Goal: Find contact information: Obtain details needed to contact an individual or organization

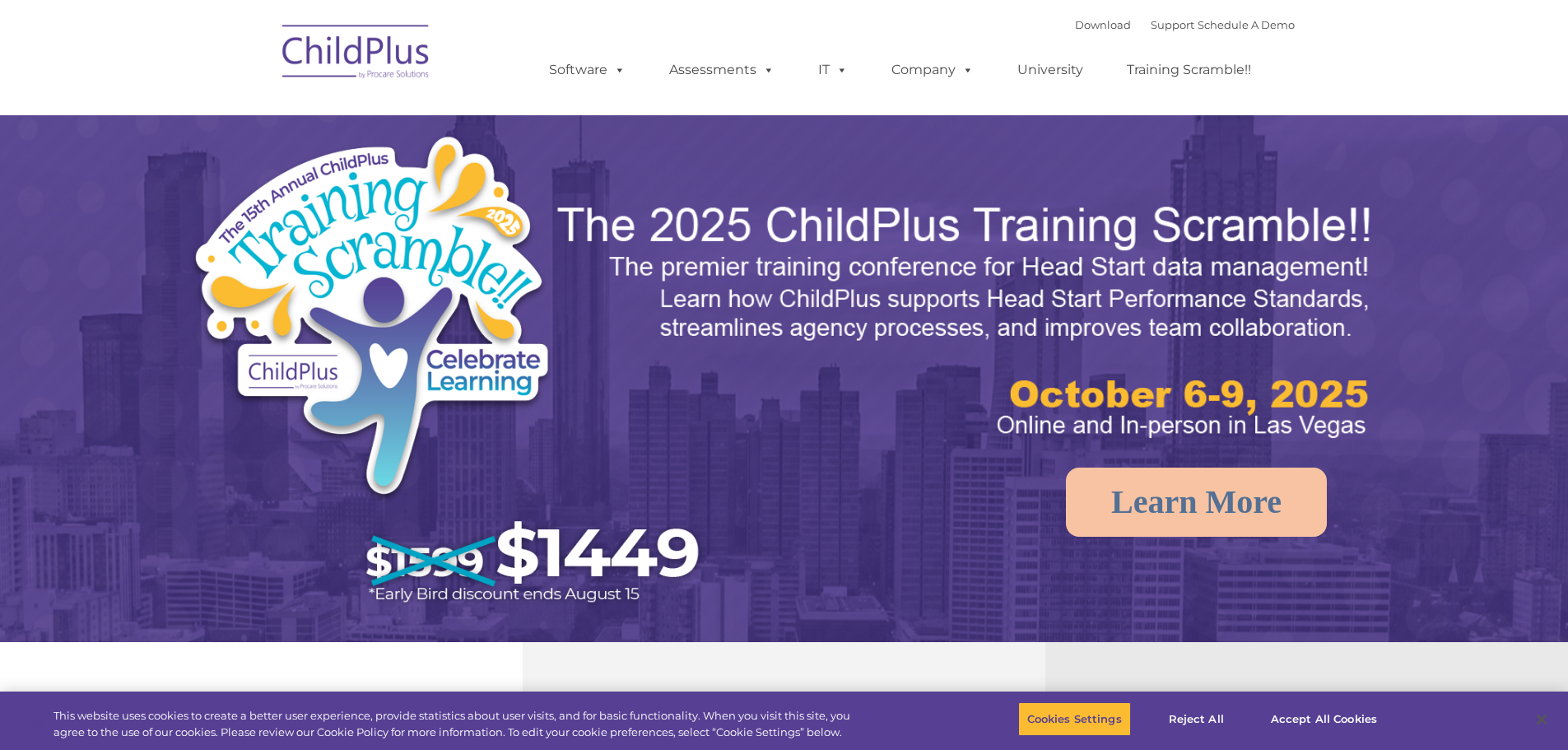
select select "MEDIUM"
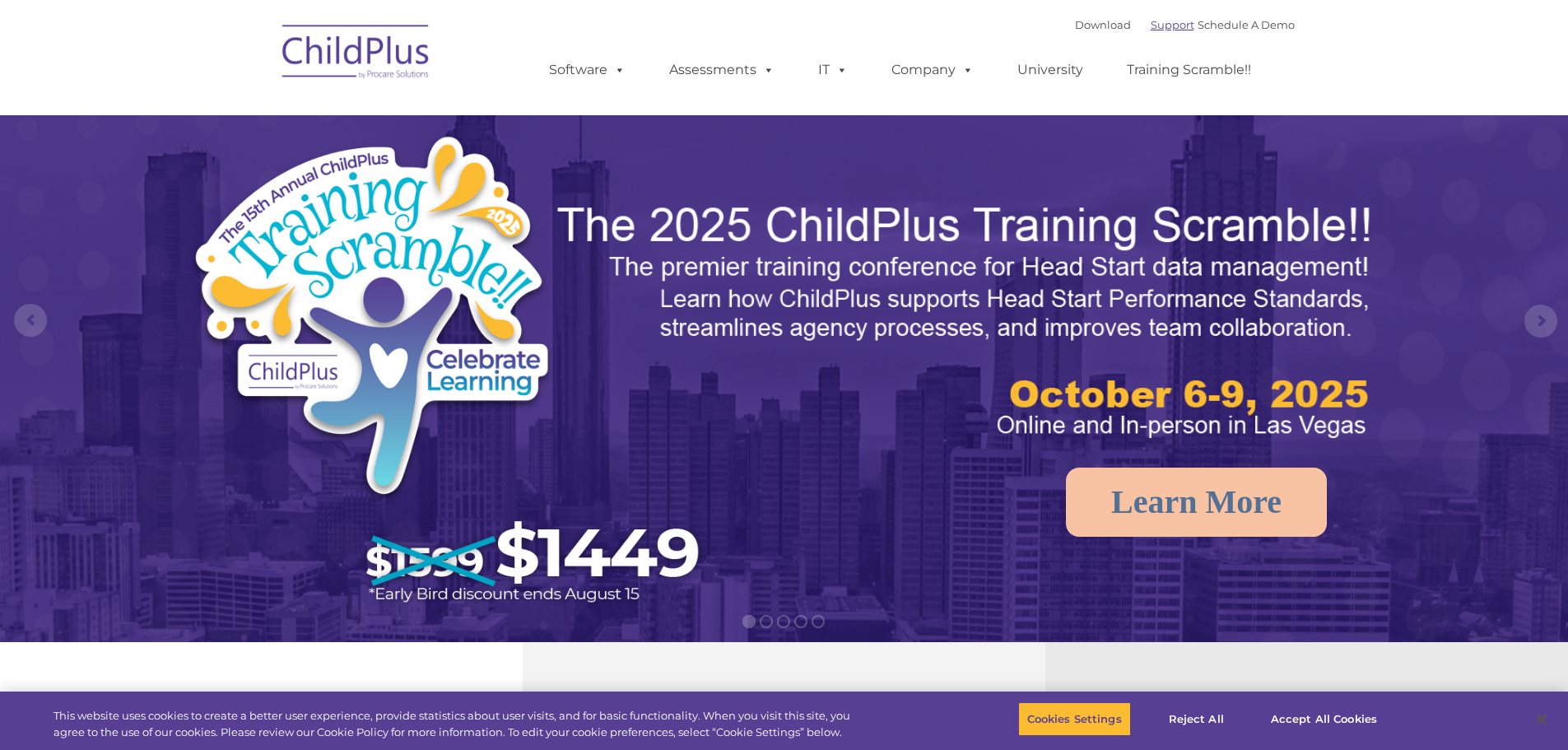
click at [1151, 18] on link "Support" at bounding box center [1173, 25] width 44 height 13
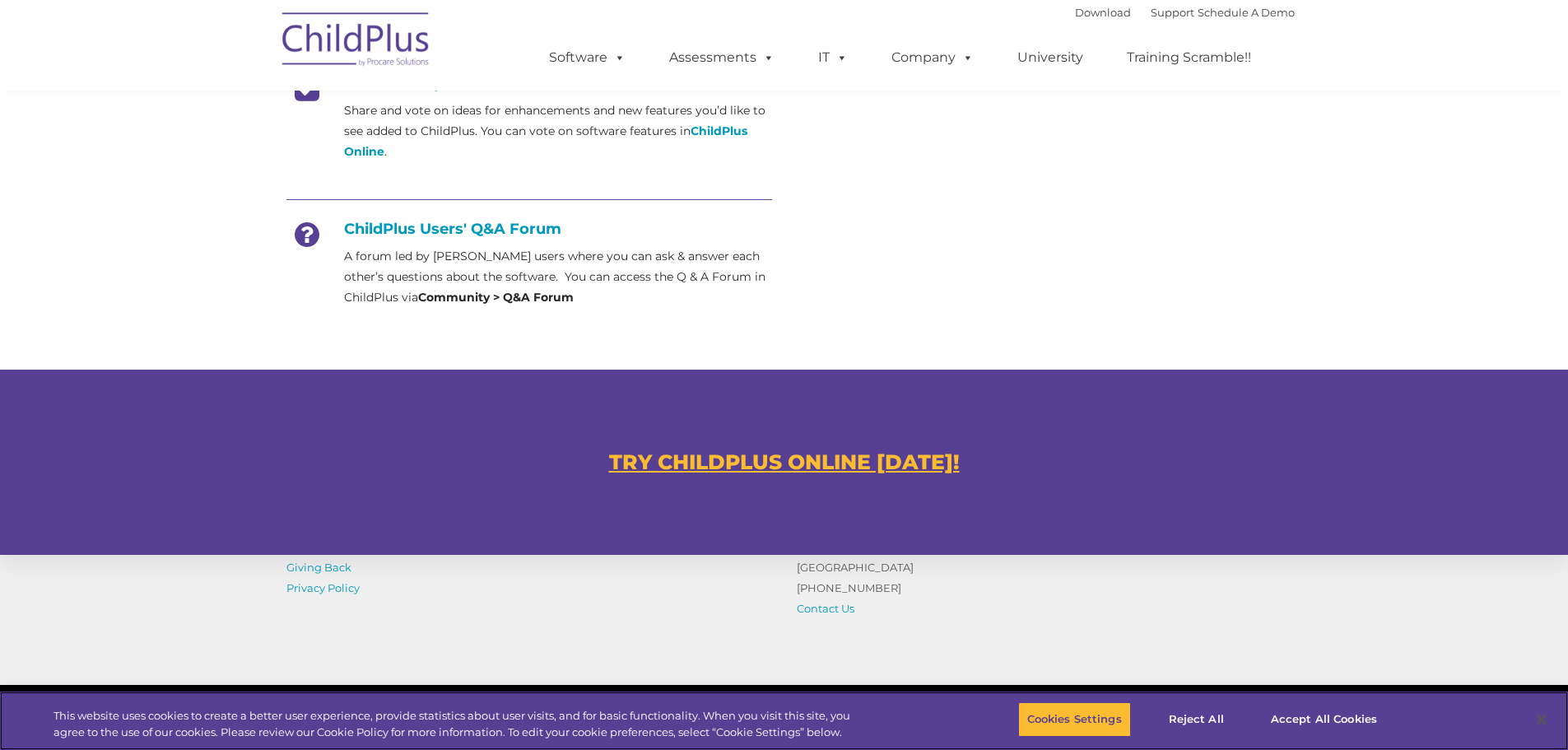
scroll to position [871, 0]
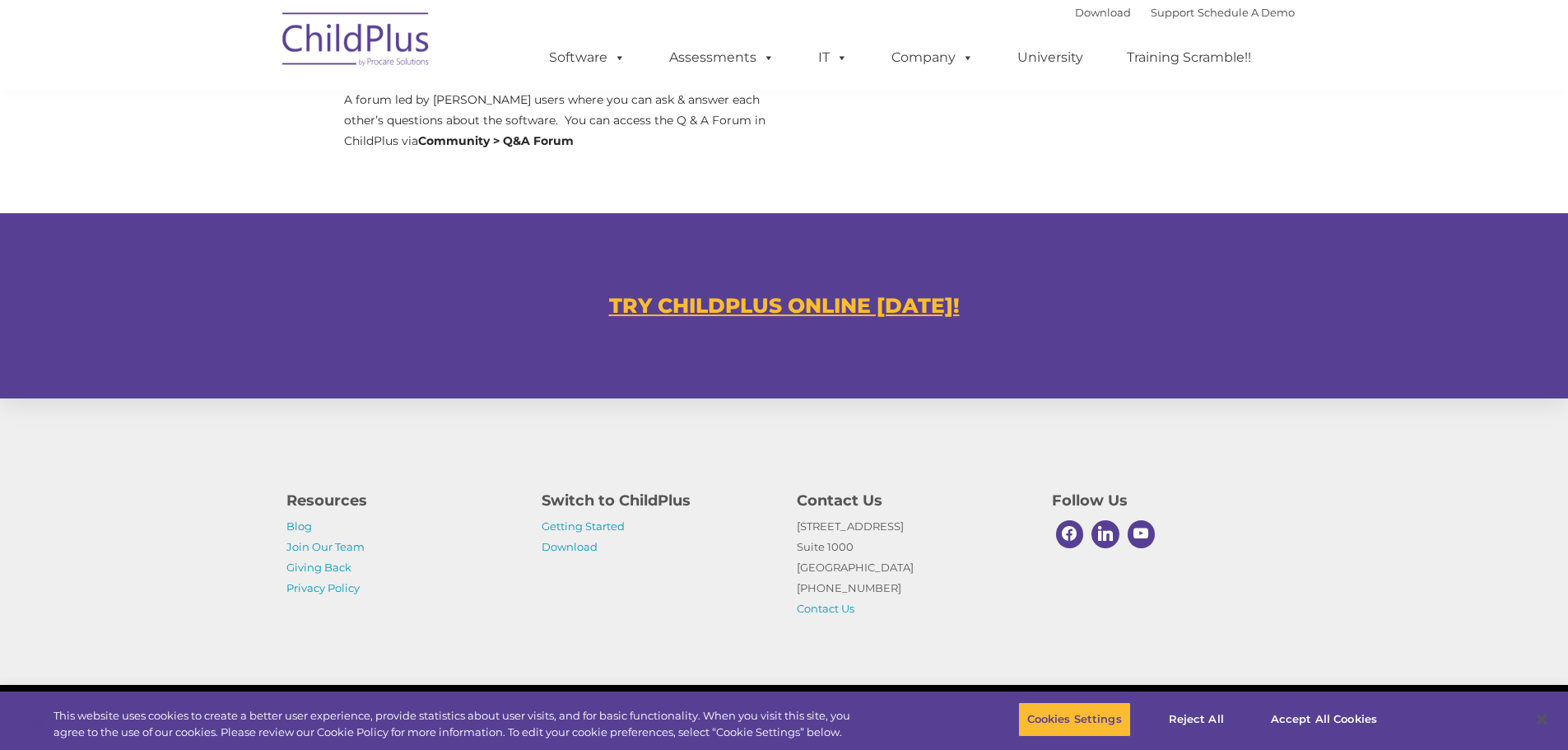
drag, startPoint x: 825, startPoint y: 539, endPoint x: 788, endPoint y: 524, distance: 39.9
click at [788, 524] on div "Contact Us 1040 Crown Pointe Pkwy Suite 1000 Atlanta, GA 30338 (800) 888-6674 C…" at bounding box center [912, 550] width 255 height 138
copy p "1040 Crown Pointe Pkwy Suite 1000"
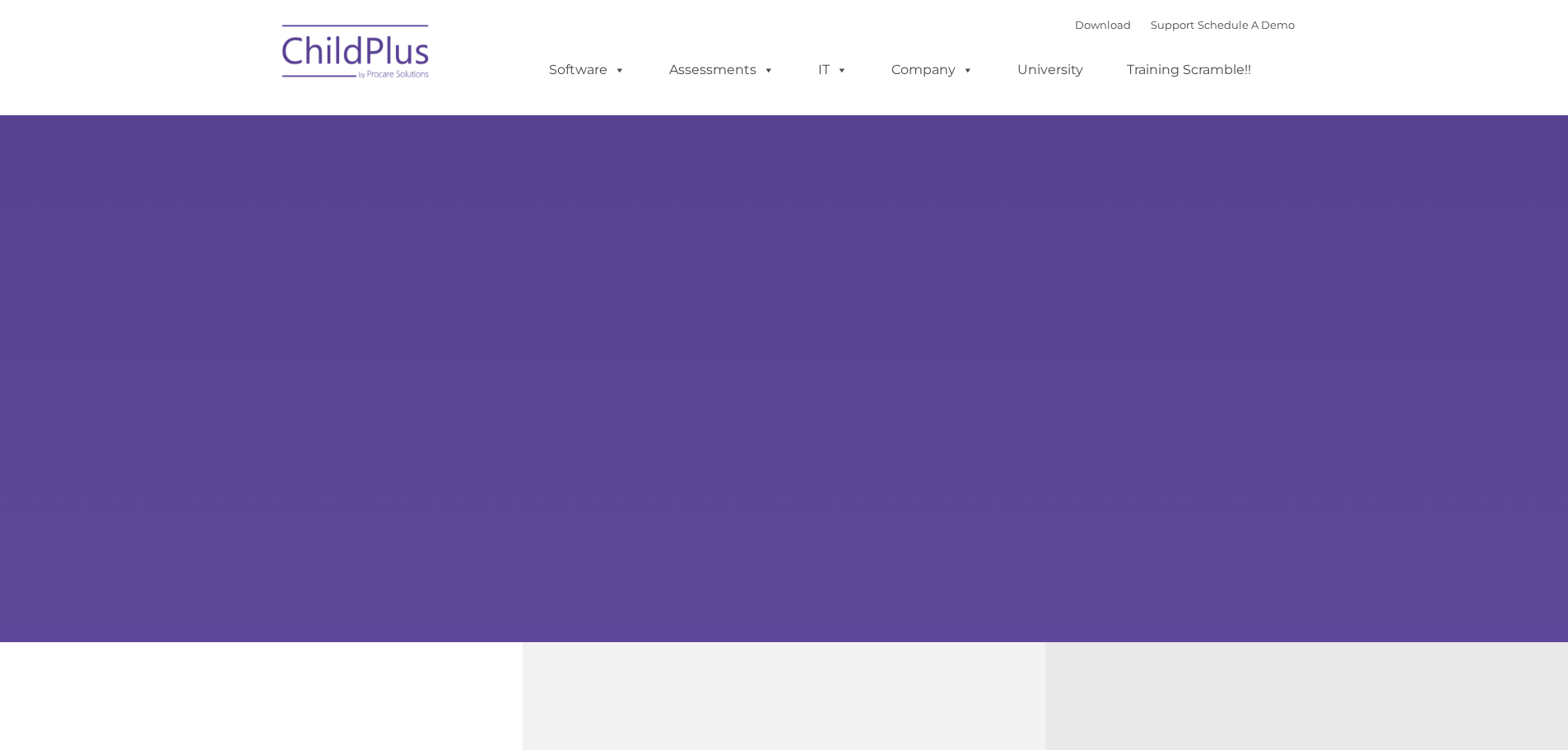
select select "MEDIUM"
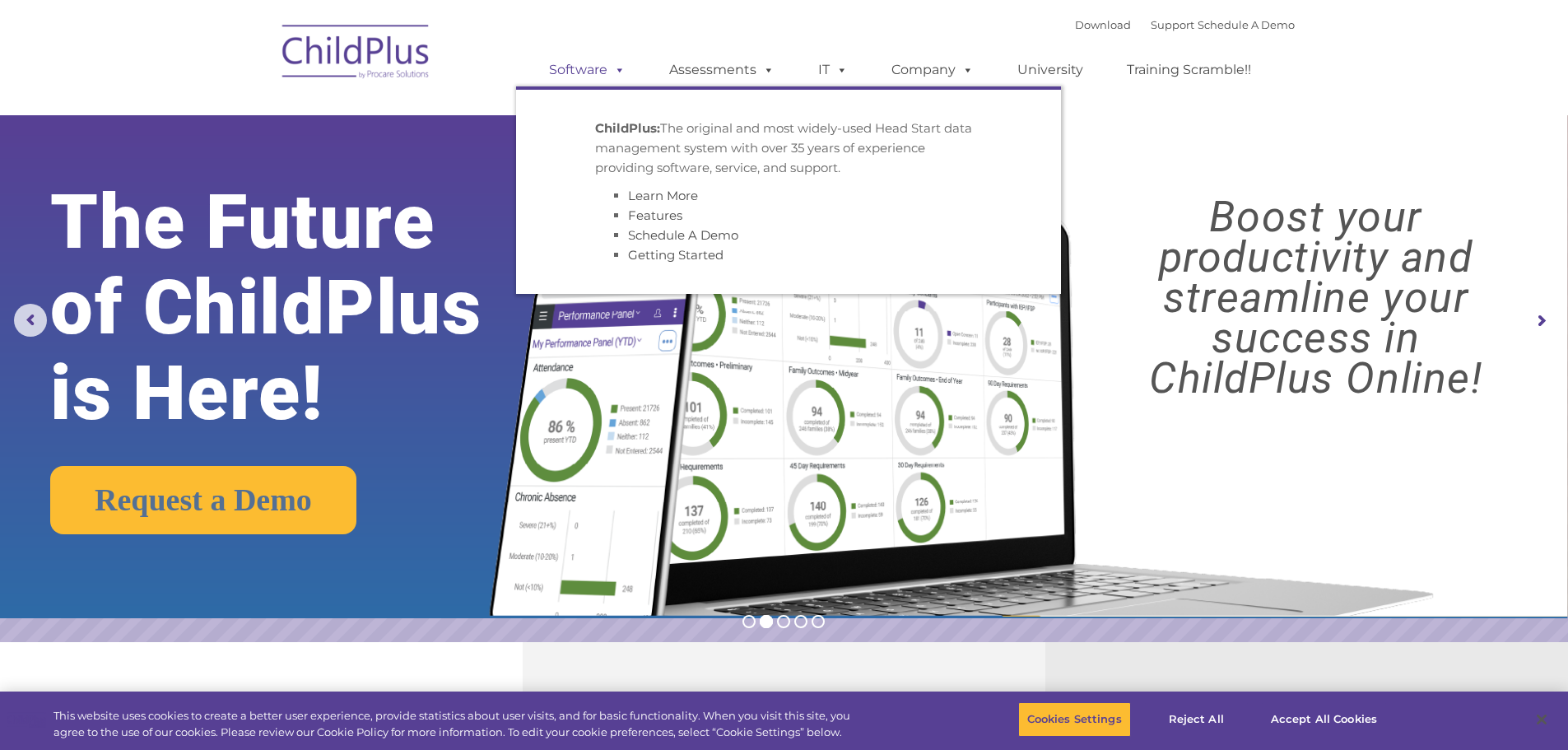
click at [599, 72] on link "Software" at bounding box center [587, 70] width 109 height 33
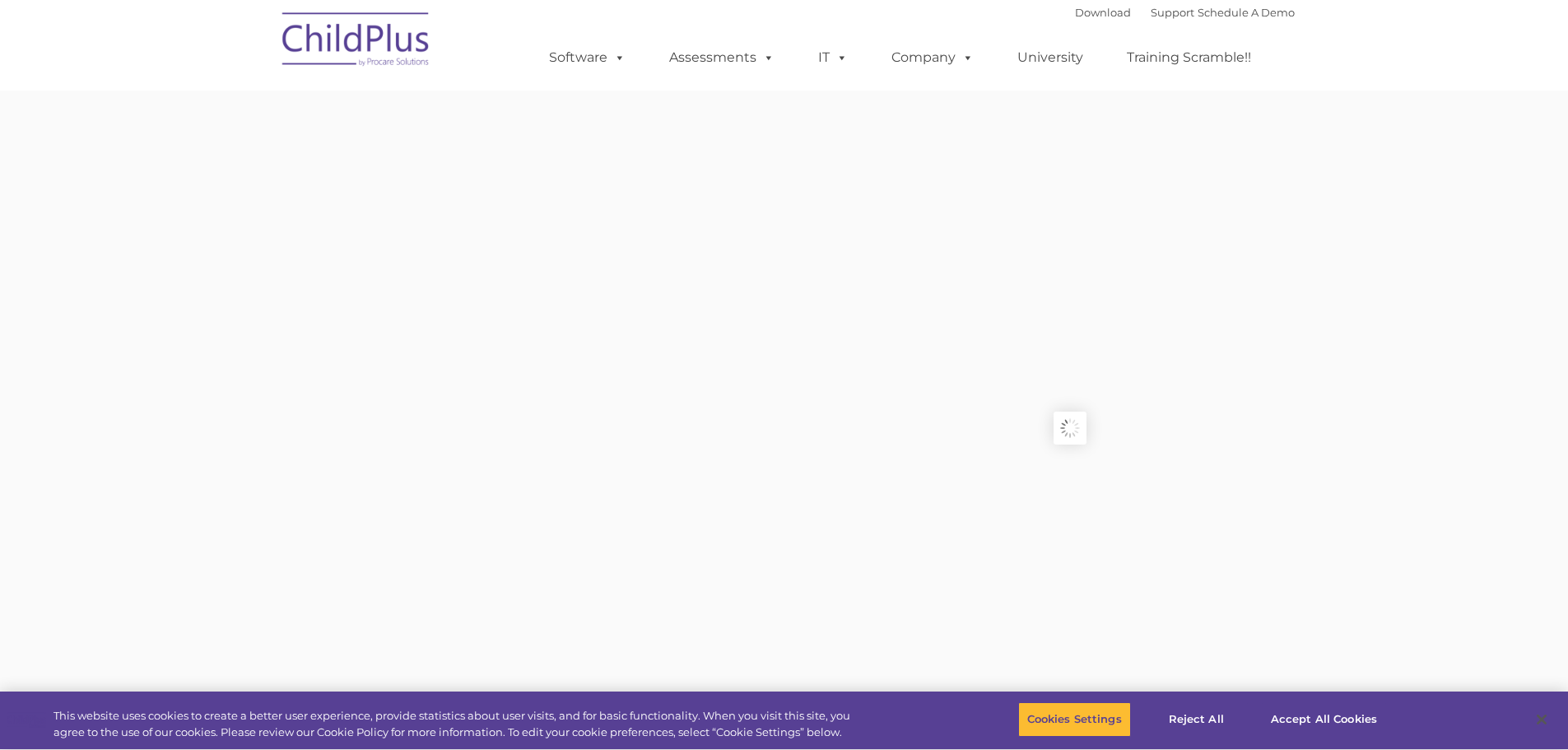
type input ""
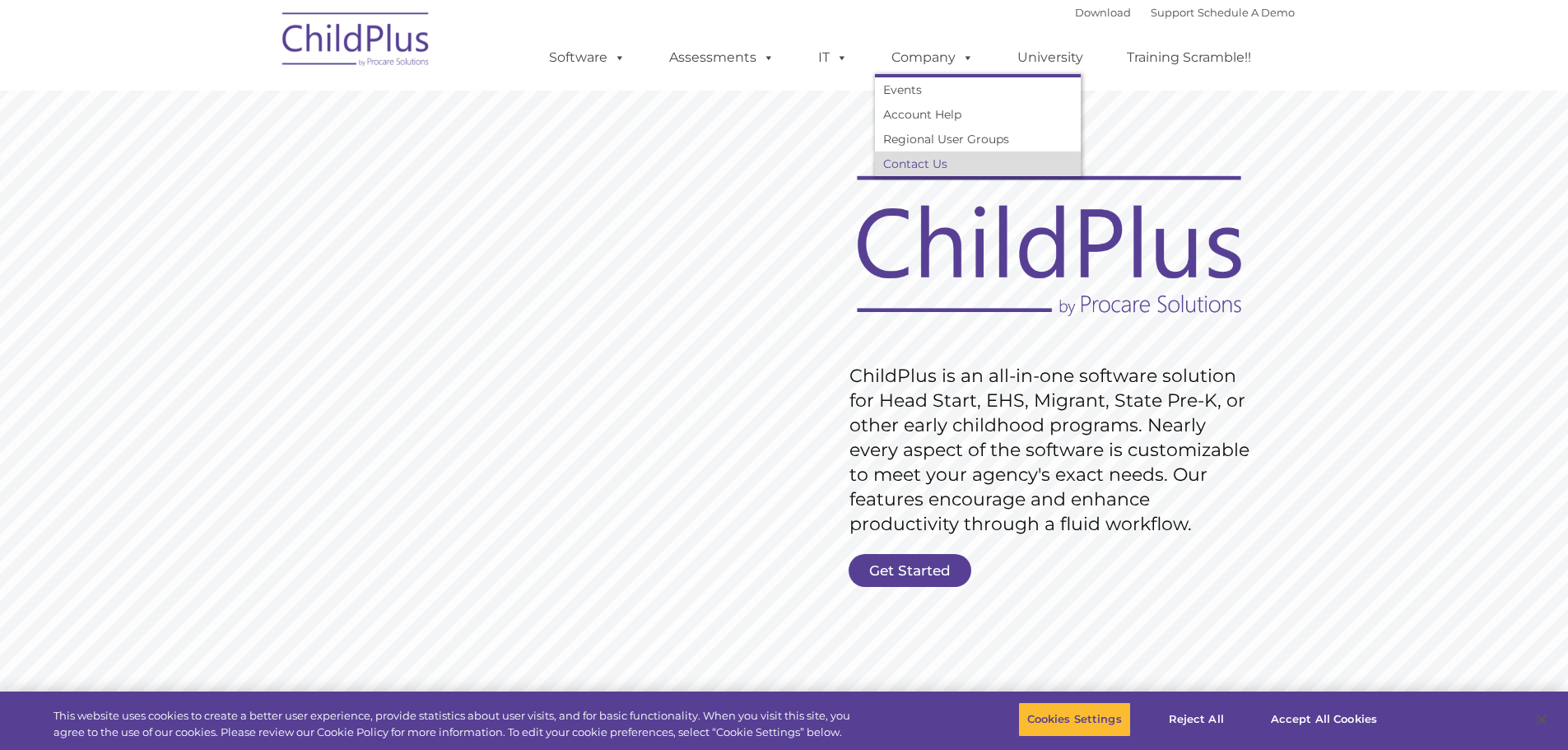
click at [934, 160] on link "Contact Us" at bounding box center [978, 164] width 205 height 25
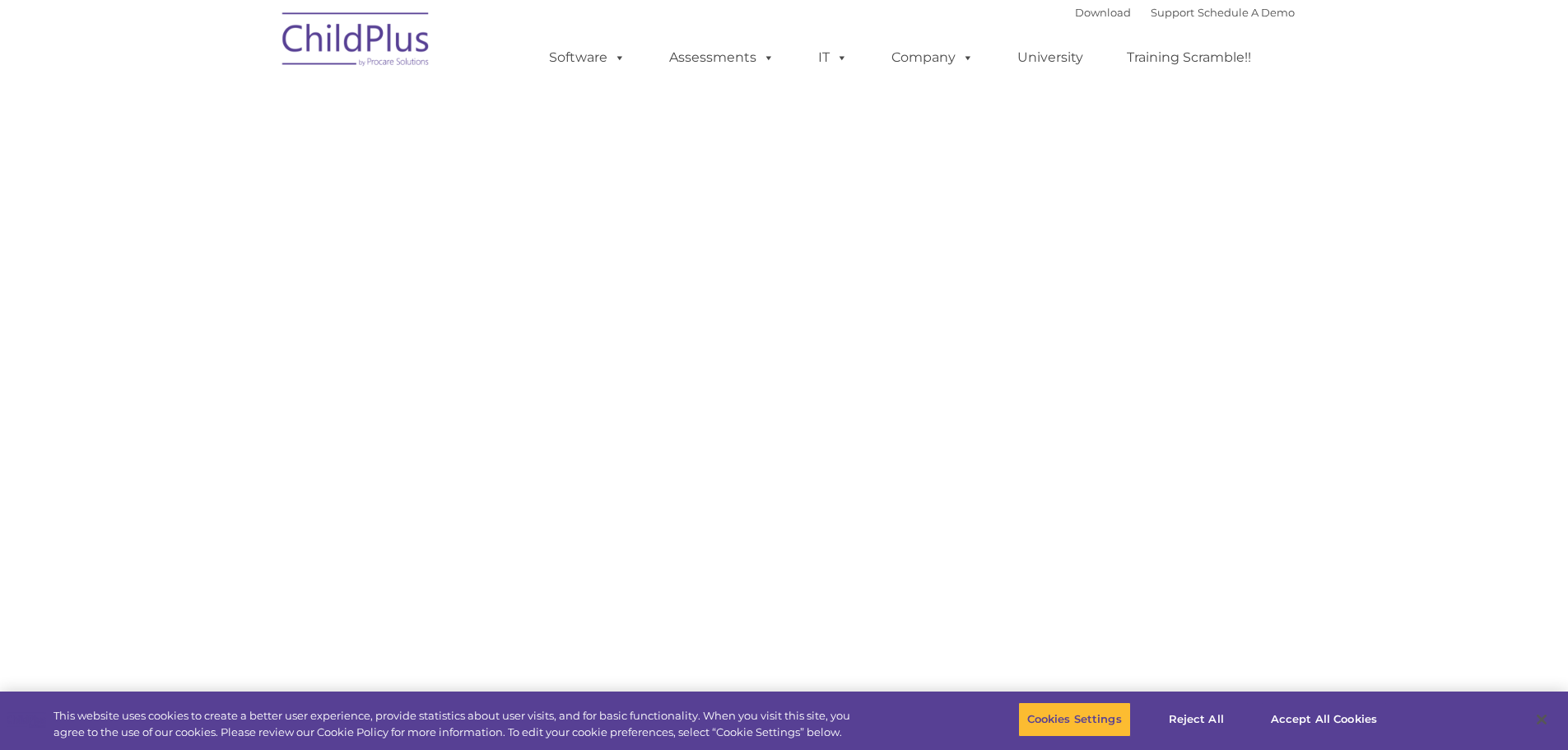
select select "MEDIUM"
